Goal: Information Seeking & Learning: Learn about a topic

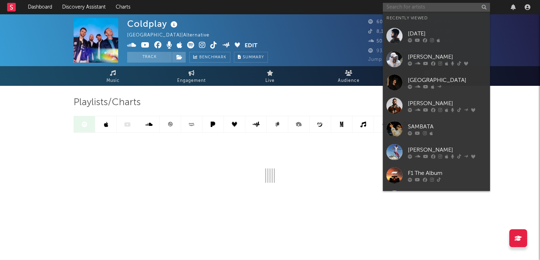
click at [433, 6] on input "text" at bounding box center [436, 7] width 107 height 9
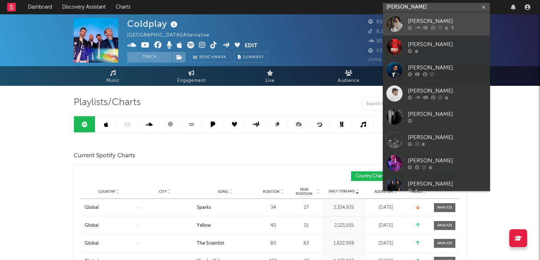
type input "[PERSON_NAME]"
click at [451, 33] on link "[PERSON_NAME]" at bounding box center [436, 23] width 107 height 23
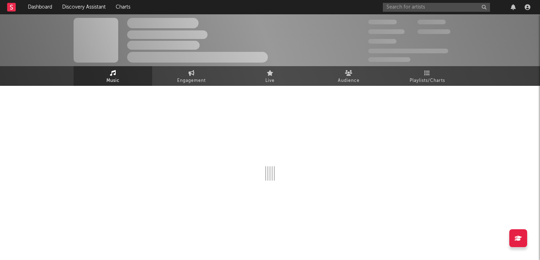
select select "6m"
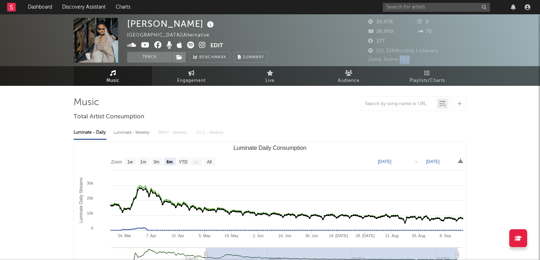
drag, startPoint x: 410, startPoint y: 59, endPoint x: 398, endPoint y: 59, distance: 12.1
click at [398, 59] on span "Jump Score: 72.2" at bounding box center [388, 59] width 41 height 5
click at [408, 74] on link "Playlists/Charts" at bounding box center [427, 76] width 79 height 20
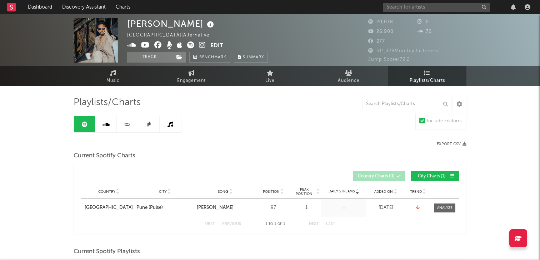
click at [421, 23] on icon at bounding box center [420, 21] width 7 height 5
